Goal: Find contact information: Find contact information

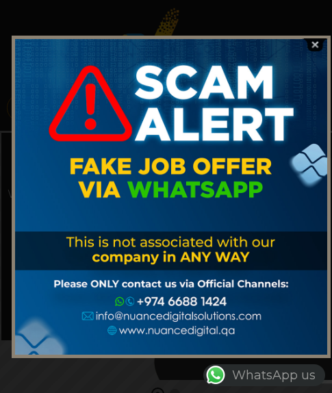
click at [317, 44] on img at bounding box center [315, 44] width 26 height 13
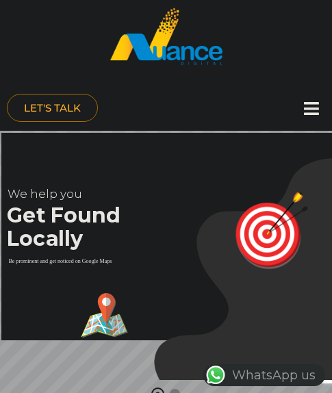
click at [313, 109] on icon at bounding box center [311, 108] width 15 height 17
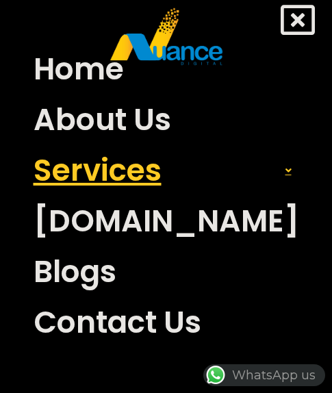
scroll to position [68, 0]
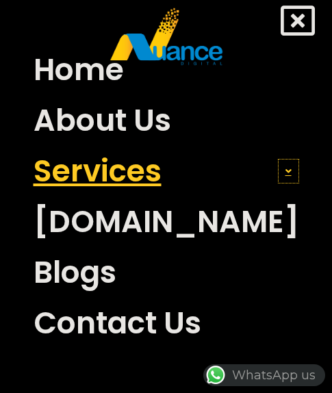
click at [278, 169] on span at bounding box center [288, 171] width 21 height 25
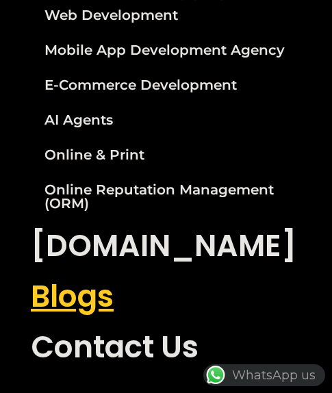
scroll to position [137, 0]
click at [95, 298] on link "Blogs" at bounding box center [166, 296] width 291 height 51
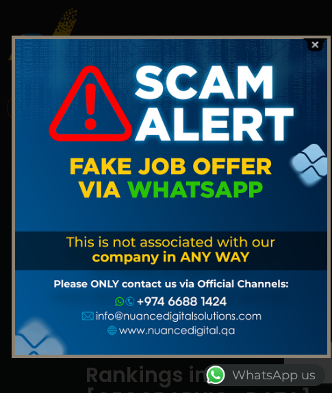
click at [310, 44] on img at bounding box center [315, 44] width 26 height 13
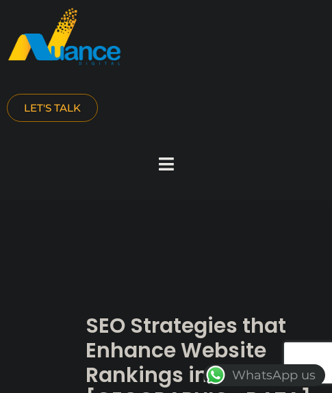
click at [155, 160] on div at bounding box center [166, 164] width 27 height 30
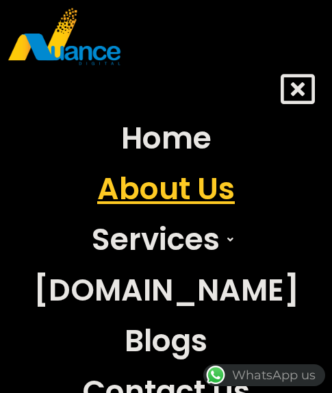
click at [174, 189] on link "About Us" at bounding box center [166, 188] width 286 height 51
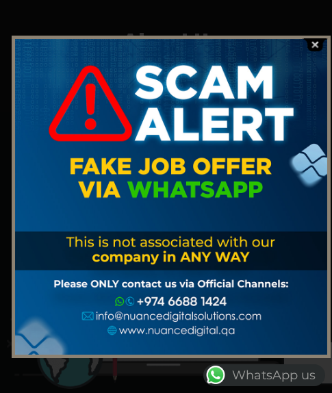
scroll to position [205, 0]
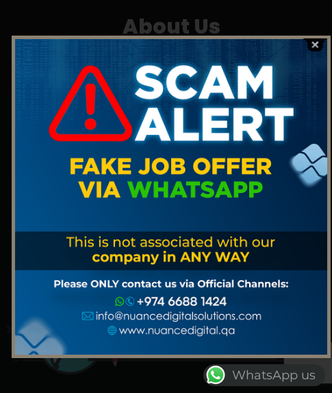
click at [316, 44] on img at bounding box center [315, 44] width 26 height 13
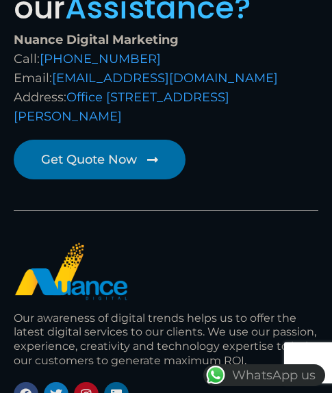
scroll to position [1915, 0]
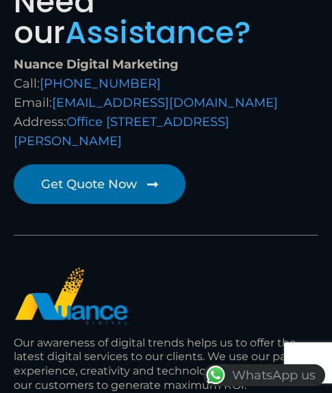
drag, startPoint x: 13, startPoint y: 116, endPoint x: 298, endPoint y: 140, distance: 286.2
click at [298, 140] on div "Need our Assistance? Nuance Digital Marketing Call: +974 6688 1424 Email: info@…" at bounding box center [166, 68] width 318 height 178
copy div "Address: Office No: 31، Al Malki Business Center, New Al Mirqab, Jawaan Street,…"
